Goal: Find specific page/section: Find specific page/section

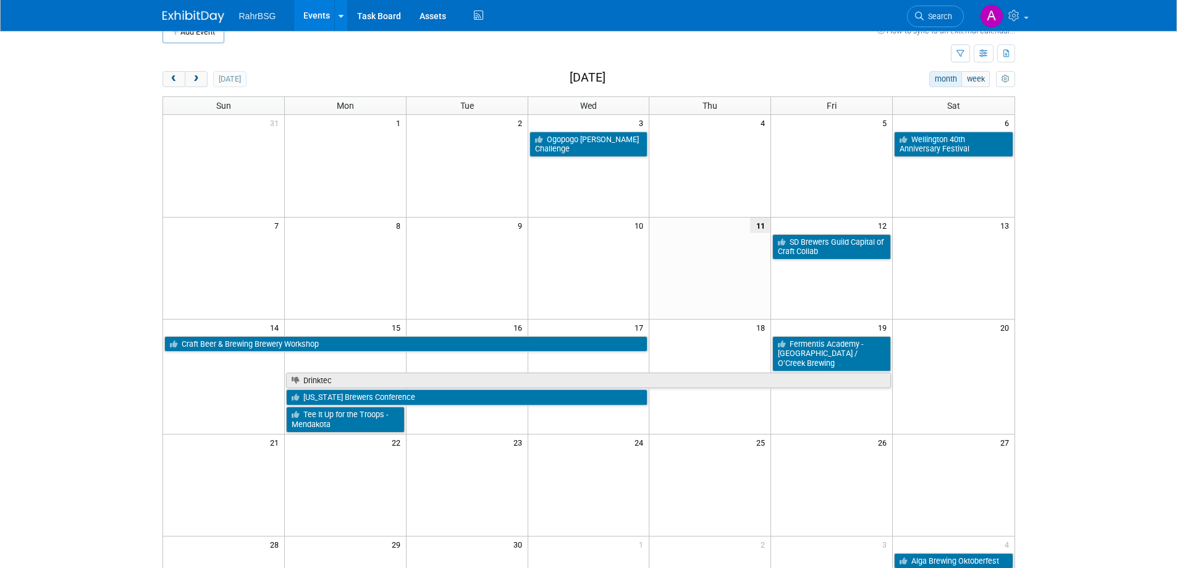
scroll to position [32, 0]
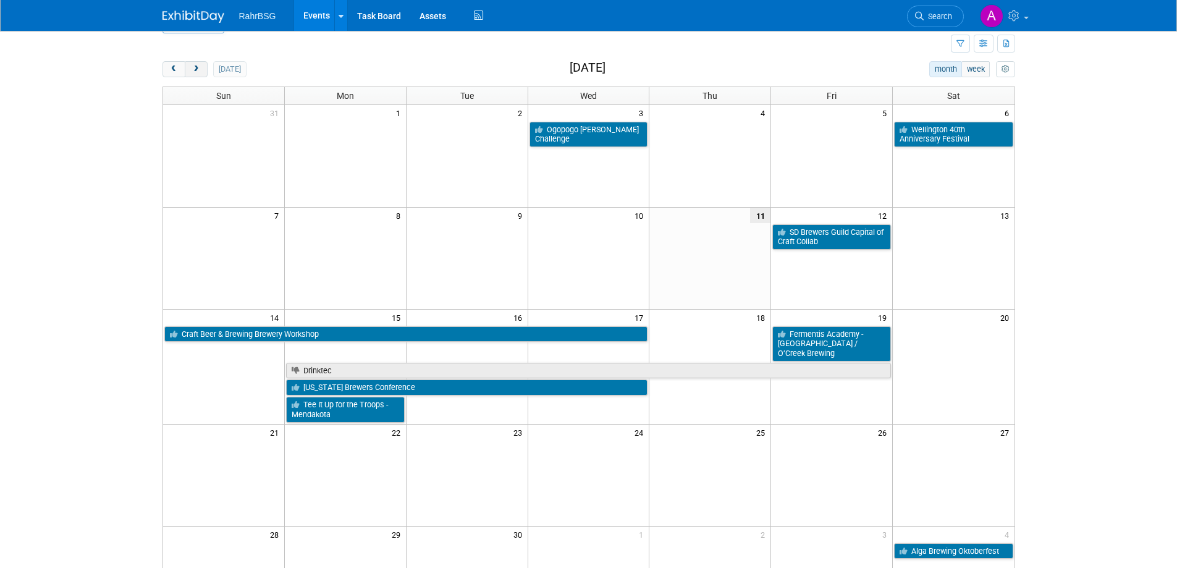
click at [200, 67] on span "next" at bounding box center [196, 70] width 9 height 8
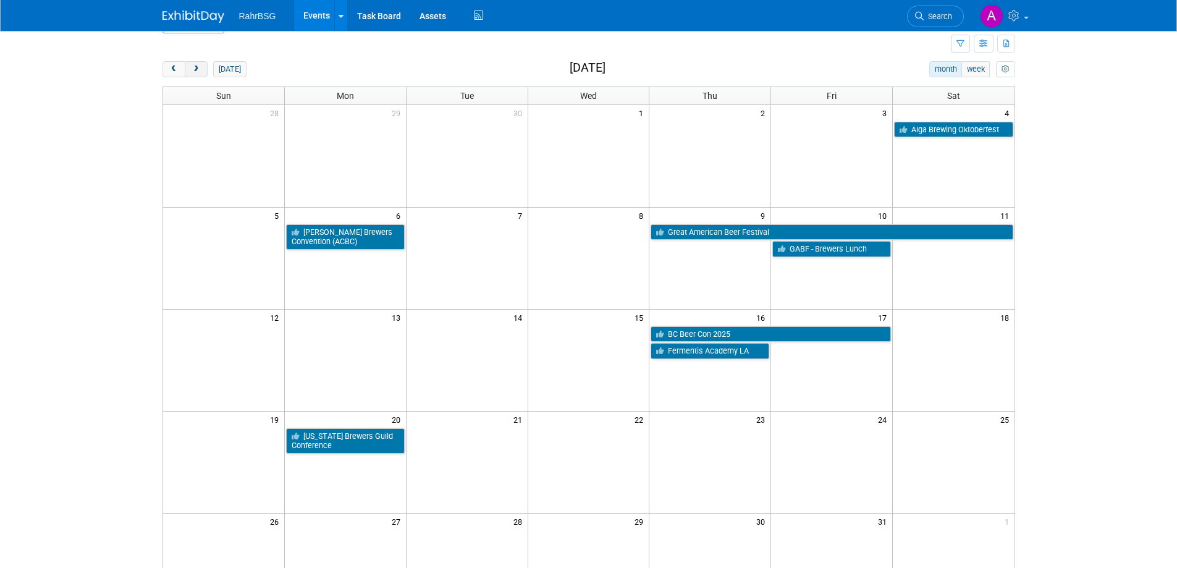
click at [199, 70] on span "next" at bounding box center [196, 70] width 9 height 8
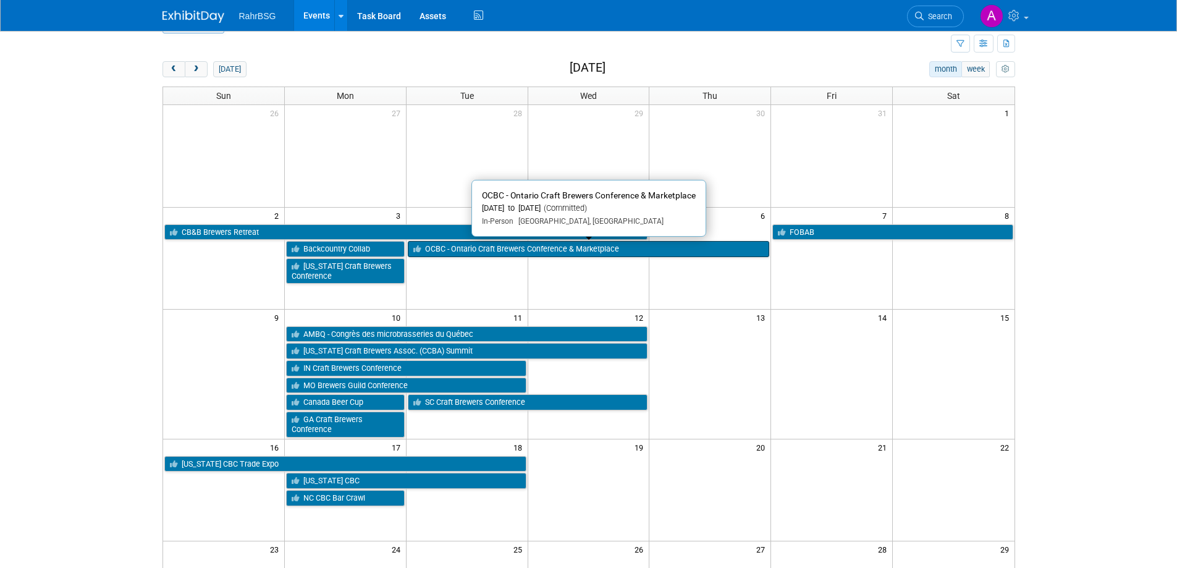
click at [526, 252] on link "OCBC - Ontario Craft Brewers Conference & Marketplace" at bounding box center [589, 249] width 362 height 16
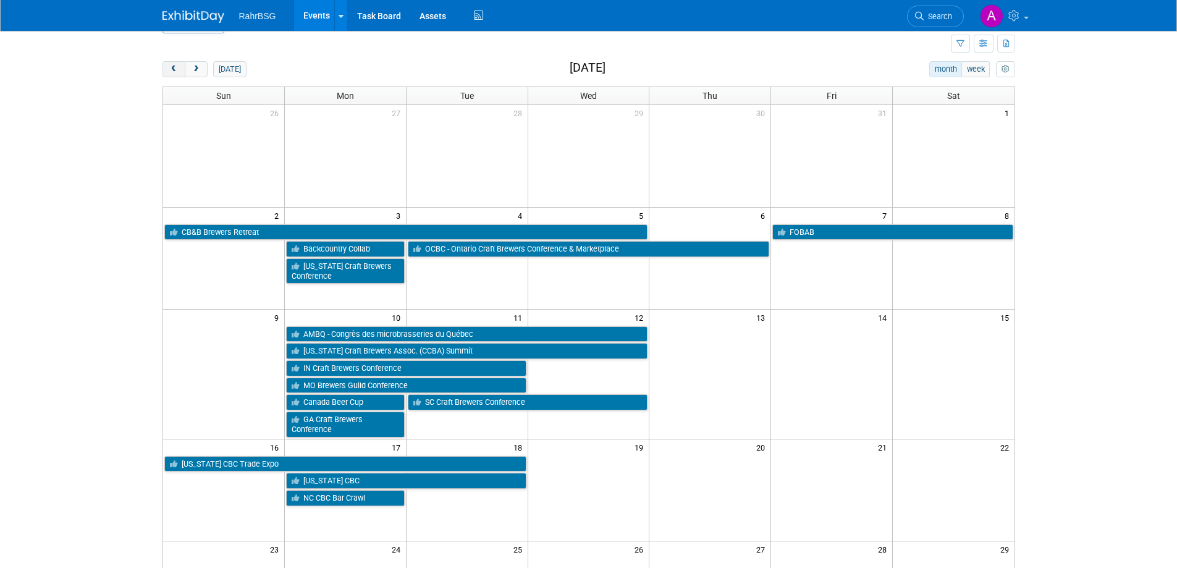
click at [171, 66] on span "prev" at bounding box center [173, 70] width 9 height 8
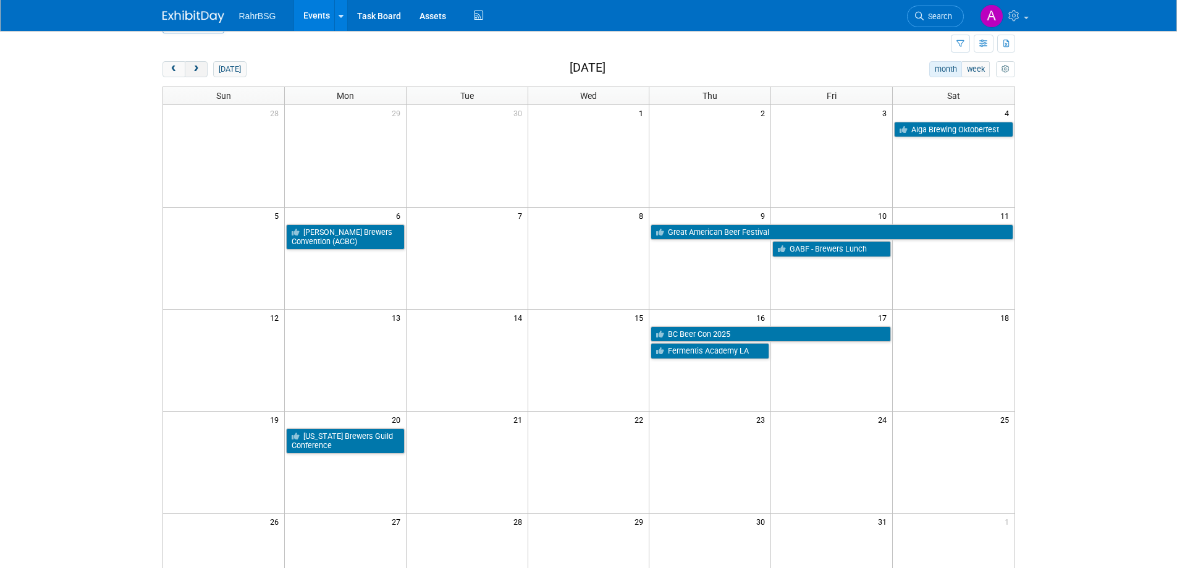
click at [199, 67] on span "next" at bounding box center [196, 70] width 9 height 8
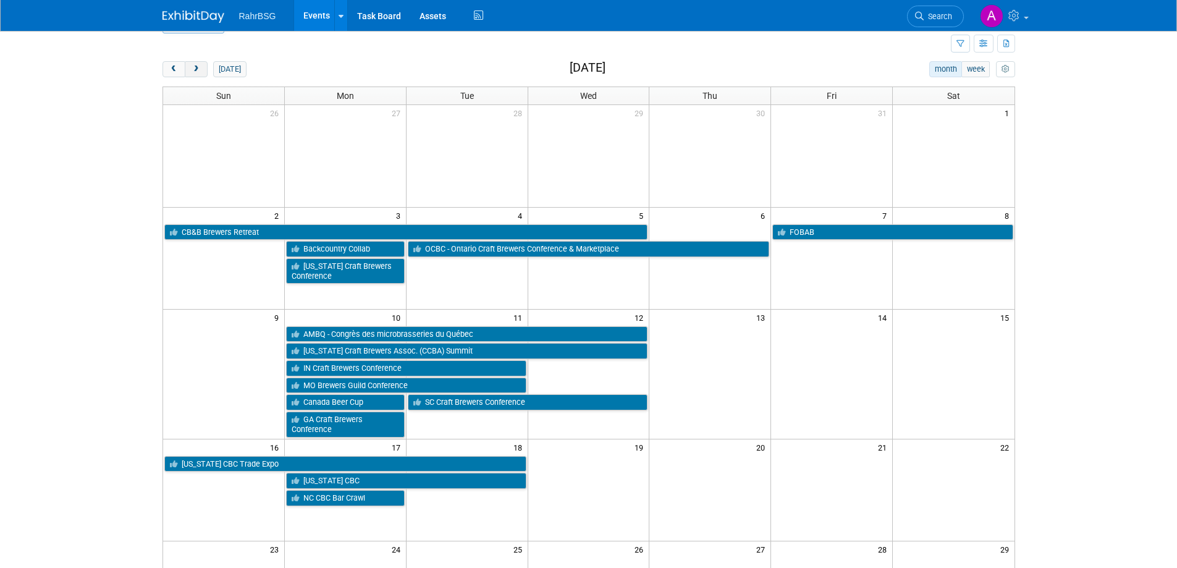
click at [205, 72] on button "next" at bounding box center [196, 69] width 23 height 16
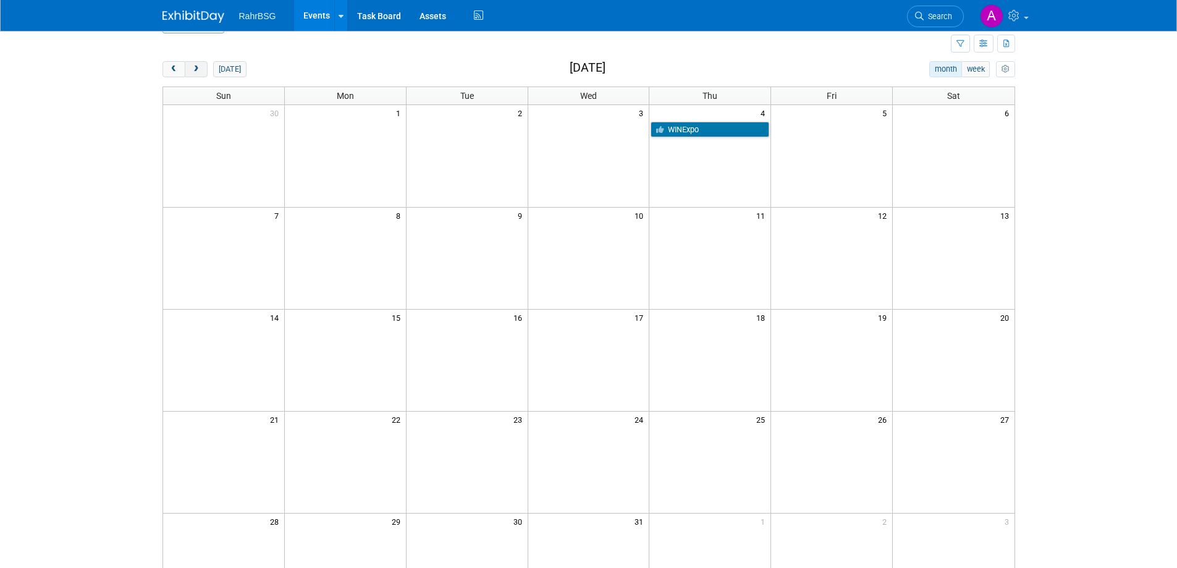
click at [197, 68] on span "next" at bounding box center [196, 70] width 9 height 8
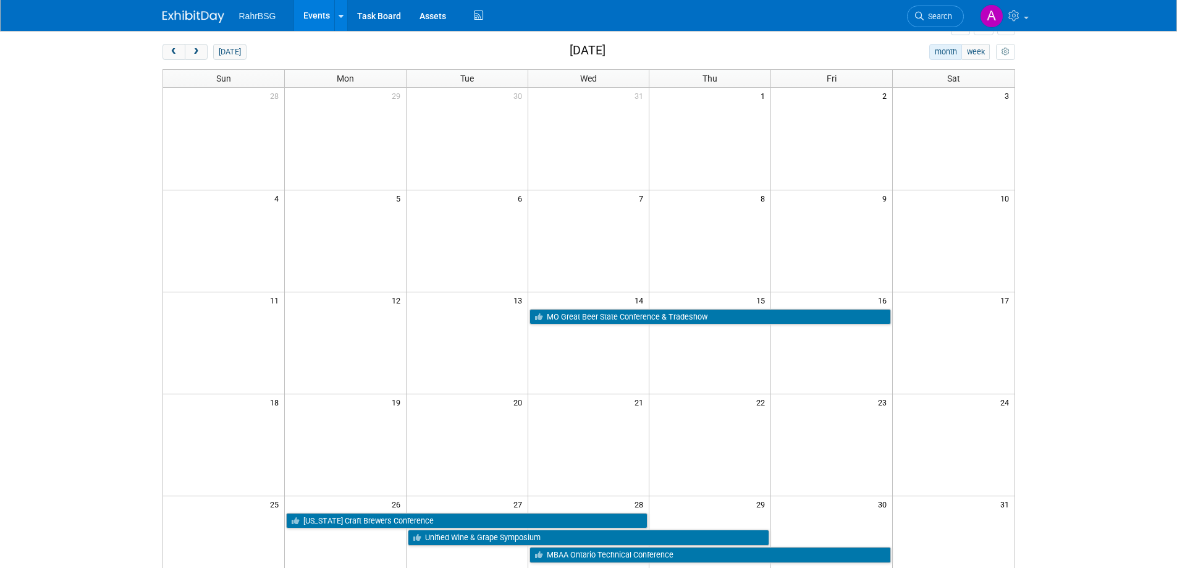
scroll to position [60, 0]
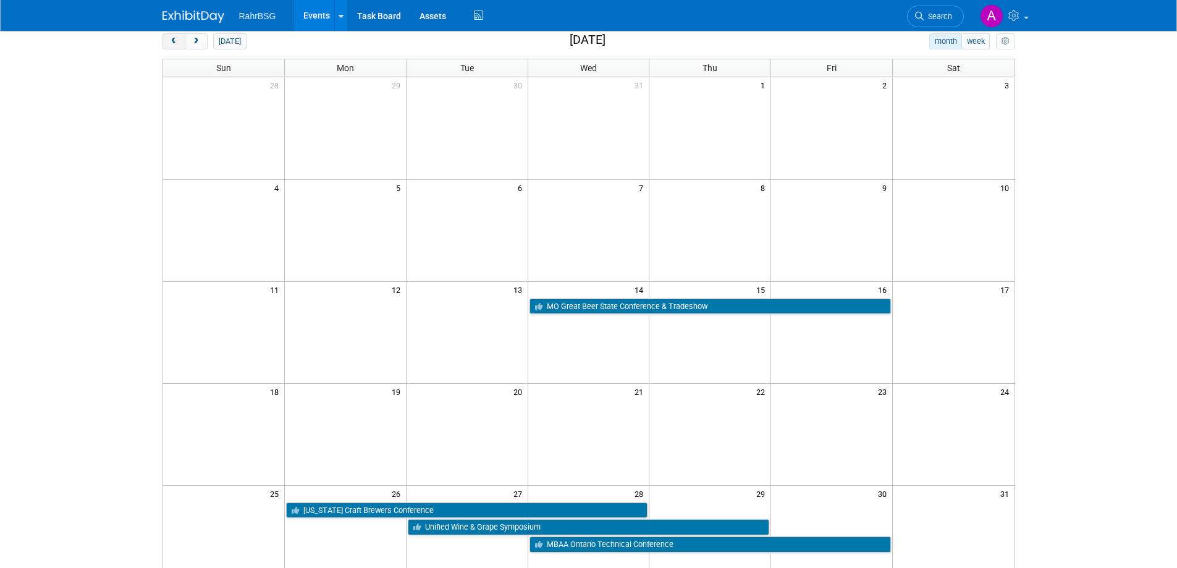
click at [175, 38] on span "prev" at bounding box center [173, 42] width 9 height 8
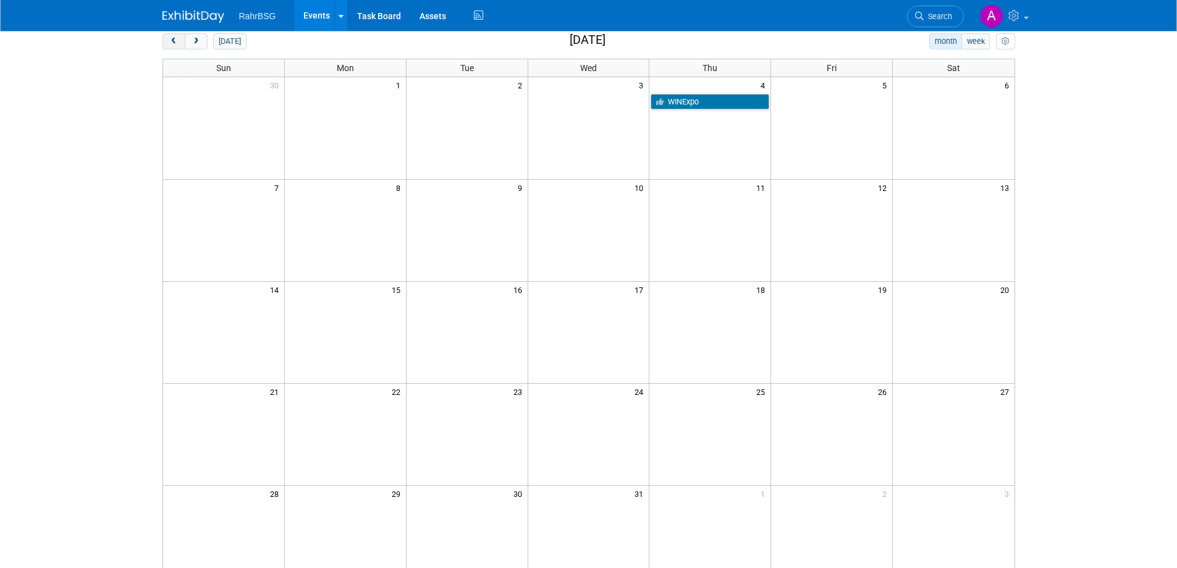
click at [175, 38] on span "prev" at bounding box center [173, 42] width 9 height 8
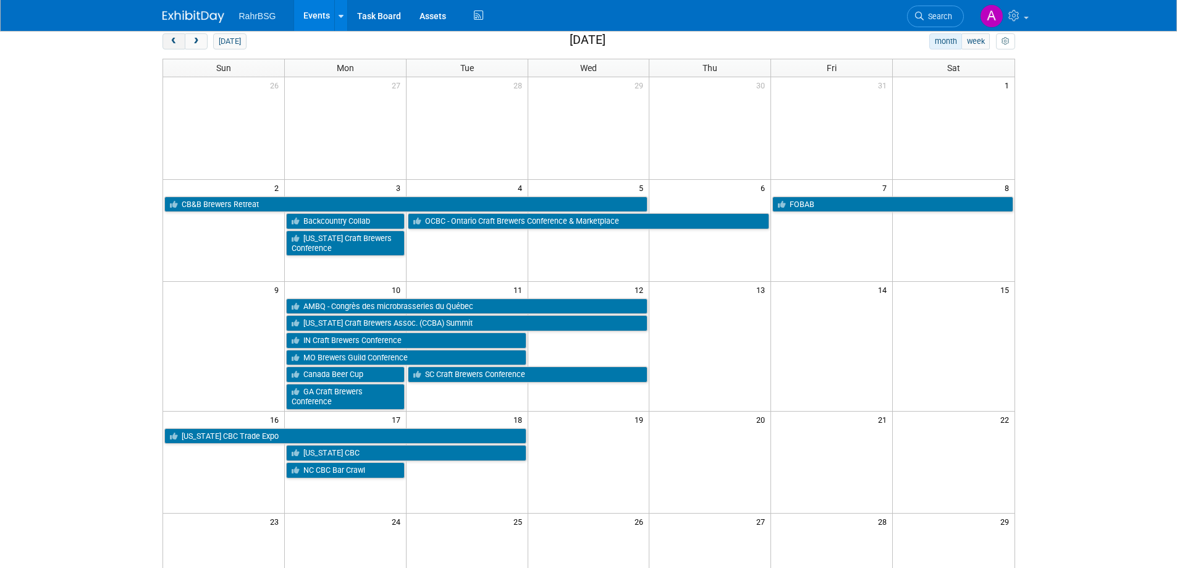
click at [175, 38] on span "prev" at bounding box center [173, 42] width 9 height 8
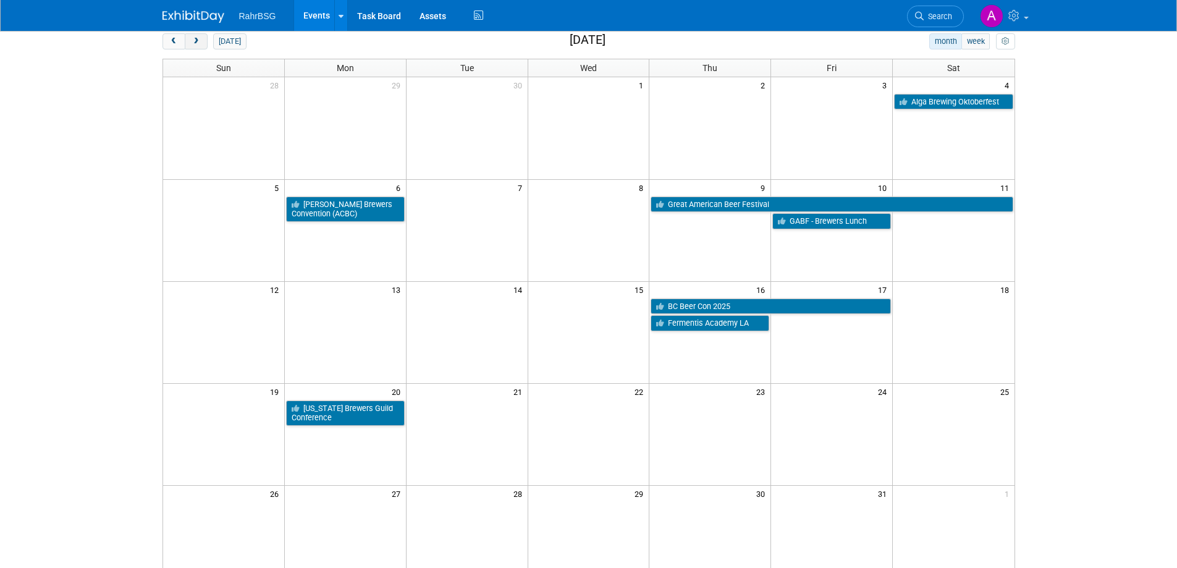
click at [200, 47] on button "next" at bounding box center [196, 41] width 23 height 16
